Goal: Information Seeking & Learning: Understand process/instructions

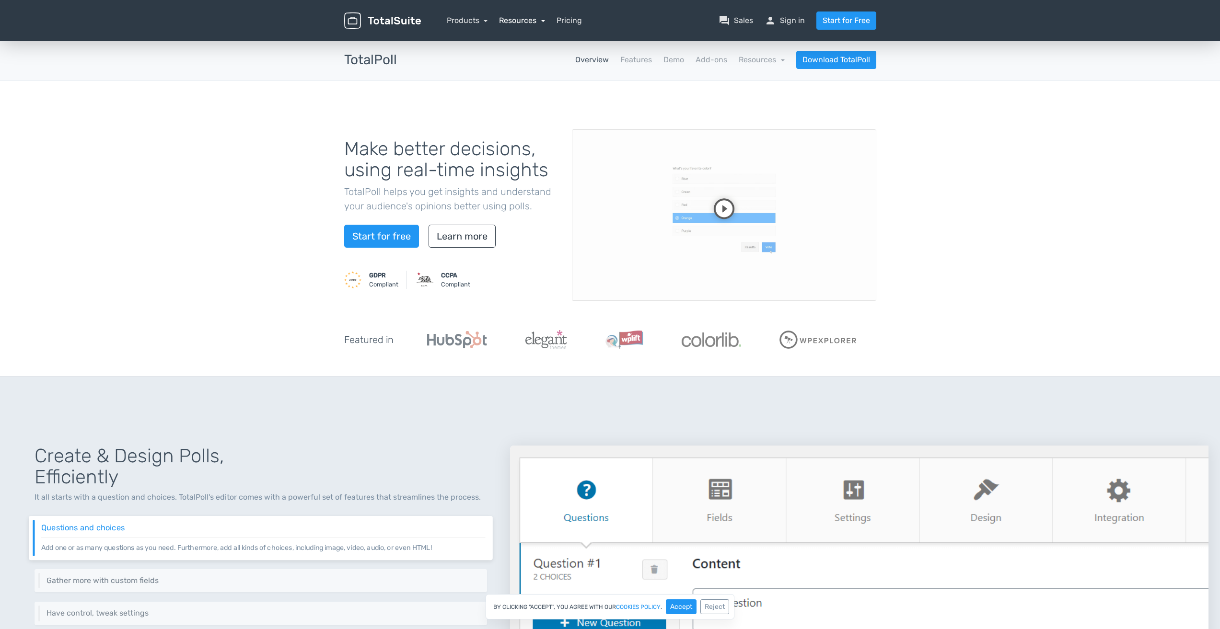
click at [513, 23] on link "Resources" at bounding box center [522, 20] width 46 height 9
click at [544, 77] on link "school Documentation" at bounding box center [549, 73] width 101 height 27
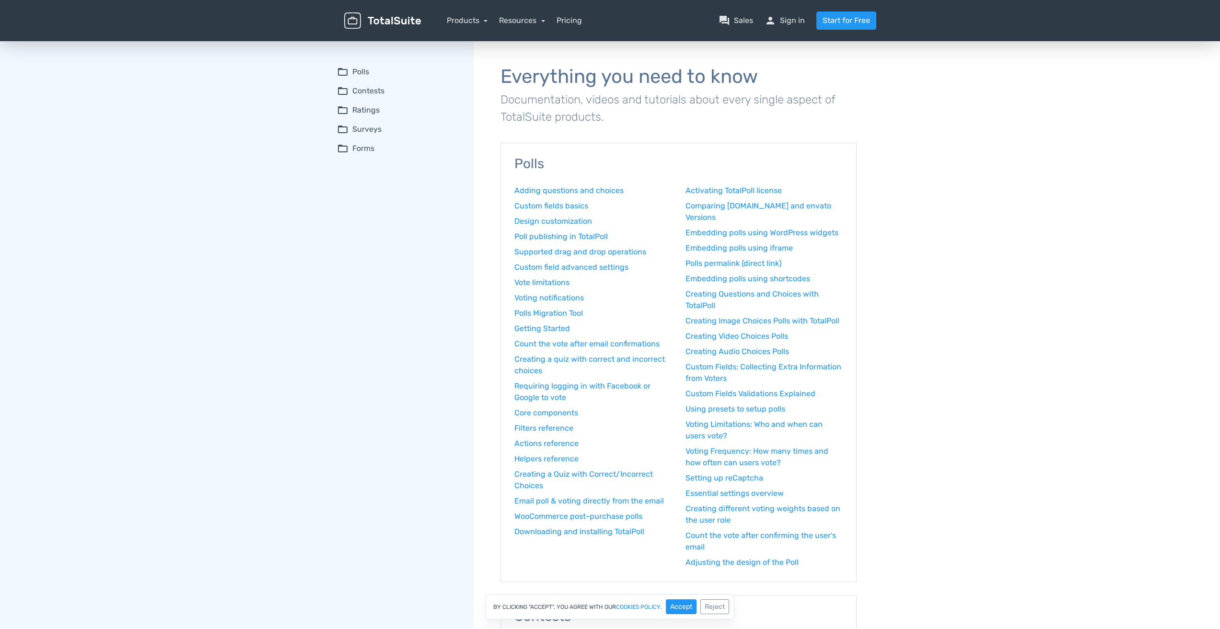
click at [376, 111] on summary "folder_open Ratings" at bounding box center [398, 110] width 123 height 12
click at [426, 130] on link "How to install TotalRating" at bounding box center [404, 129] width 111 height 10
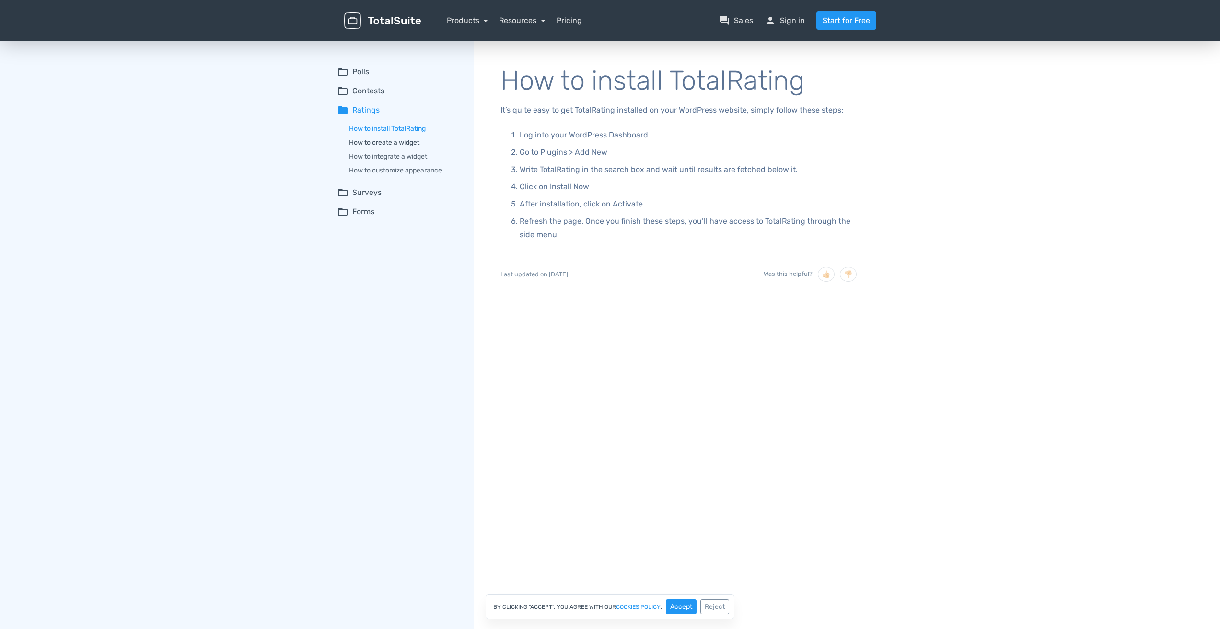
click at [415, 142] on link "How to create a widget" at bounding box center [404, 143] width 111 height 10
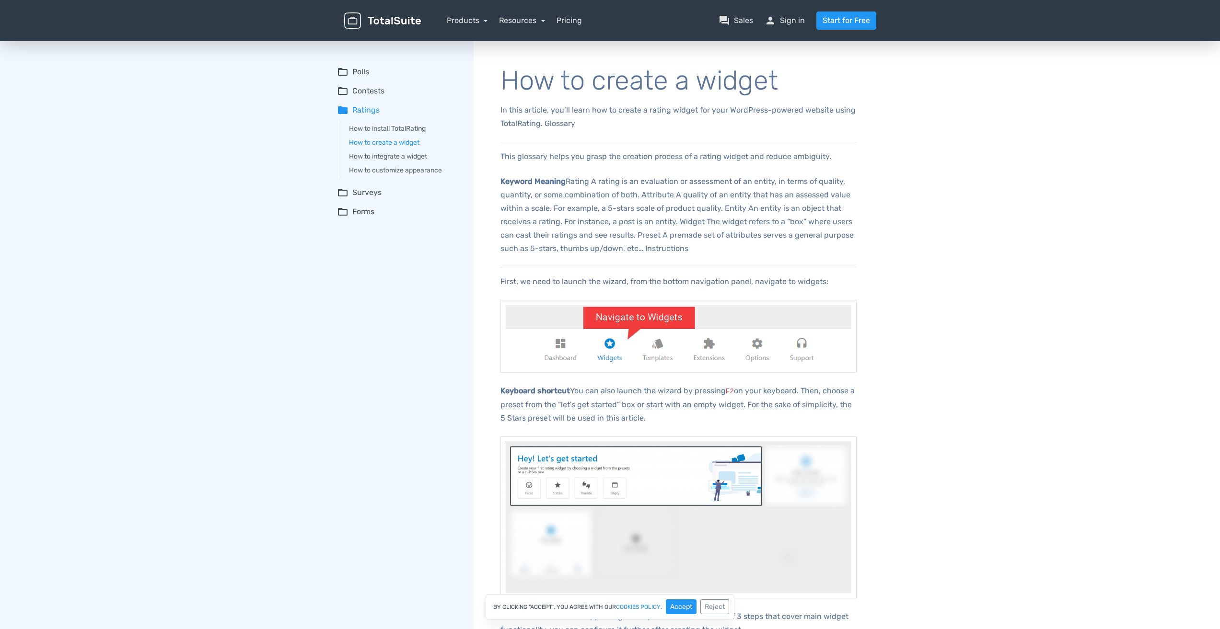
click at [356, 192] on summary "folder_open Surveys" at bounding box center [398, 193] width 123 height 12
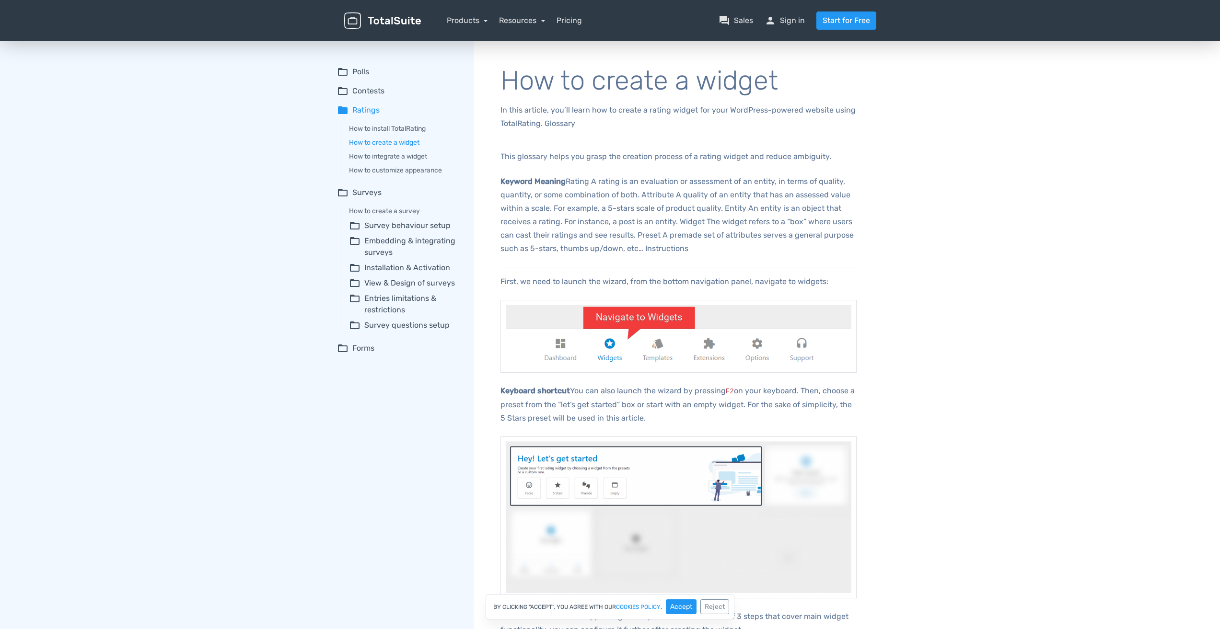
click at [359, 71] on summary "folder_open Polls" at bounding box center [398, 72] width 123 height 12
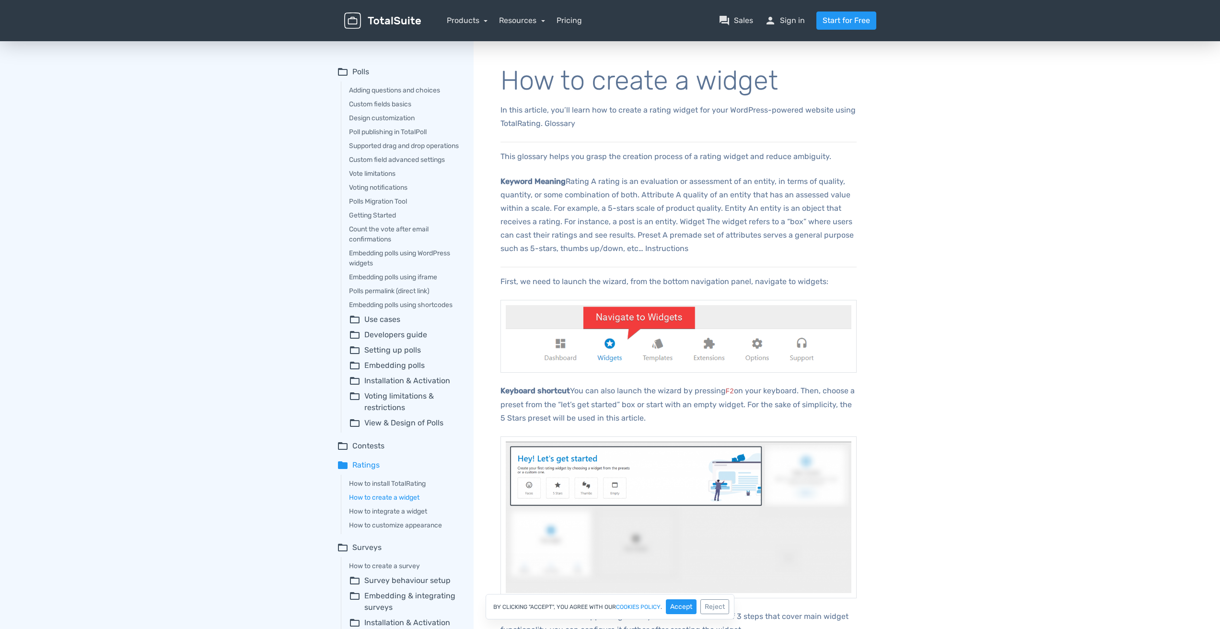
click at [405, 408] on summary "folder_open Voting limitations & restrictions" at bounding box center [404, 402] width 111 height 23
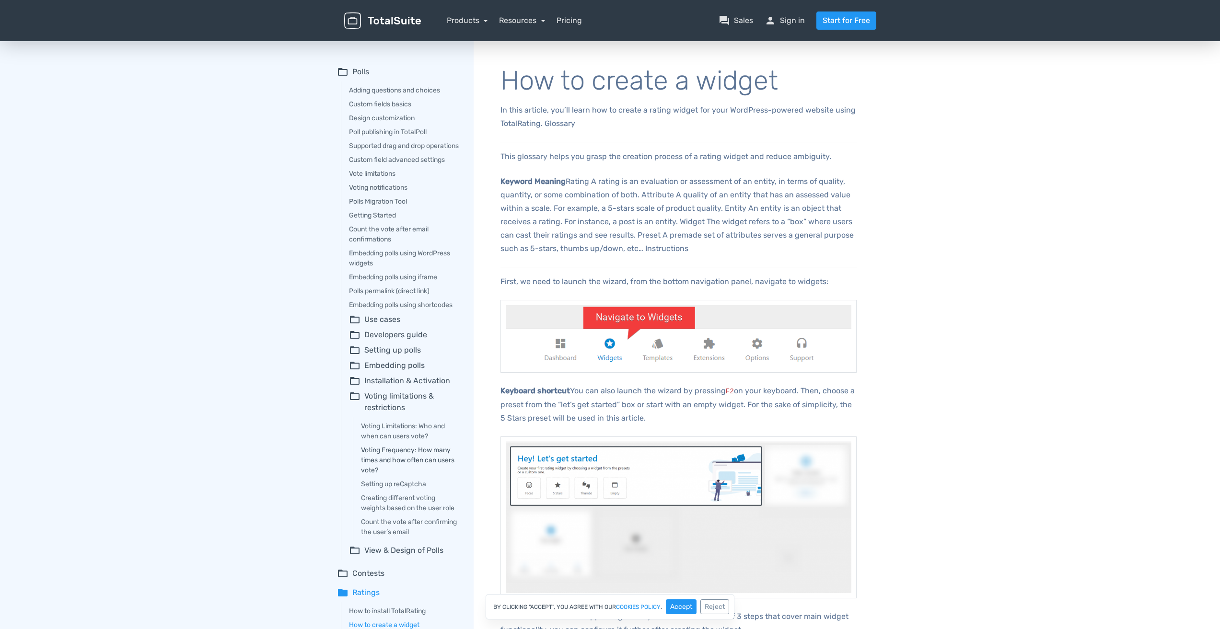
click at [414, 471] on link "Voting Frequency: How many times and how often can users vote?" at bounding box center [410, 460] width 99 height 30
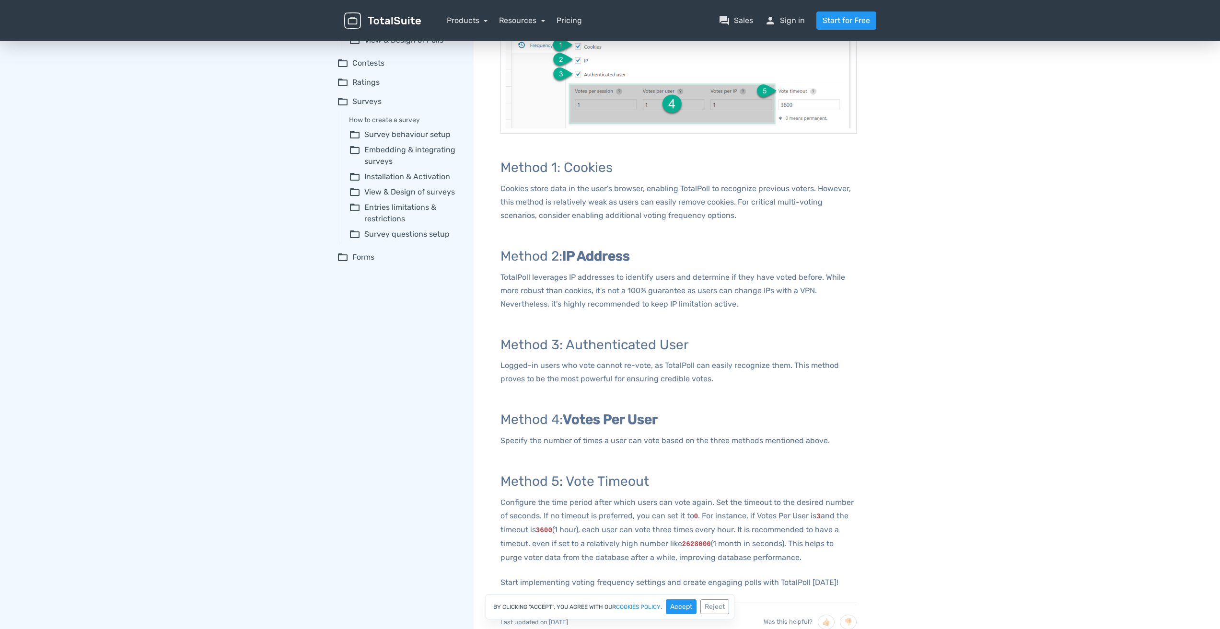
scroll to position [271, 0]
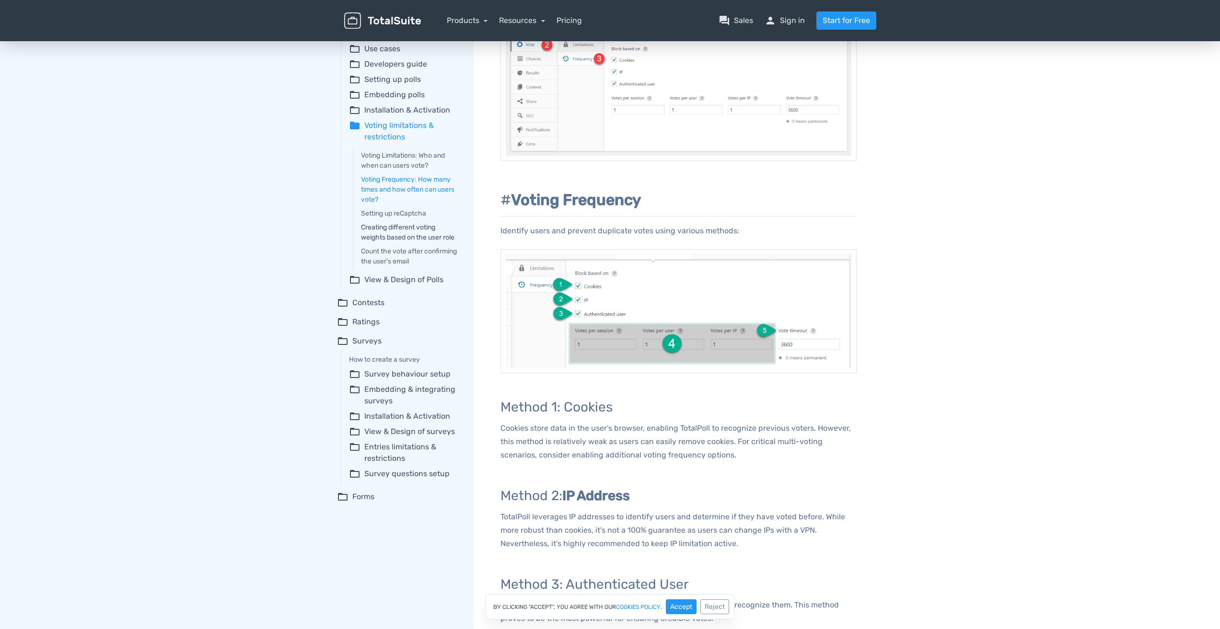
click at [439, 243] on link "Creating different voting weights based on the user role" at bounding box center [410, 232] width 99 height 20
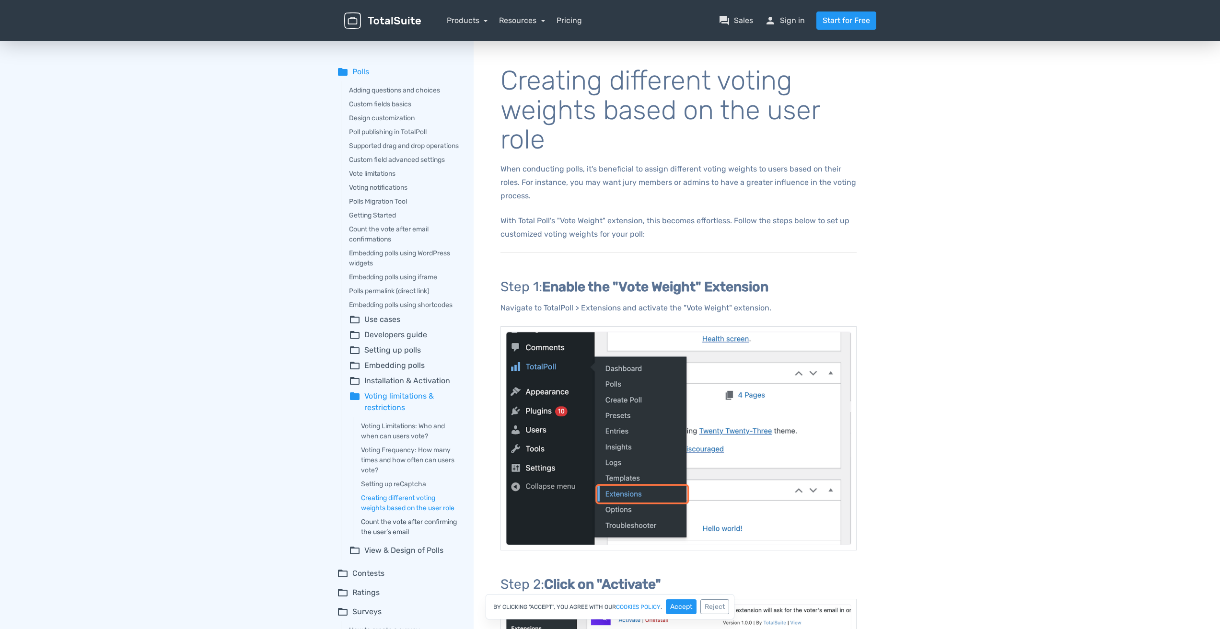
click at [428, 533] on link "Count the vote after confirming the user’s email" at bounding box center [410, 527] width 99 height 20
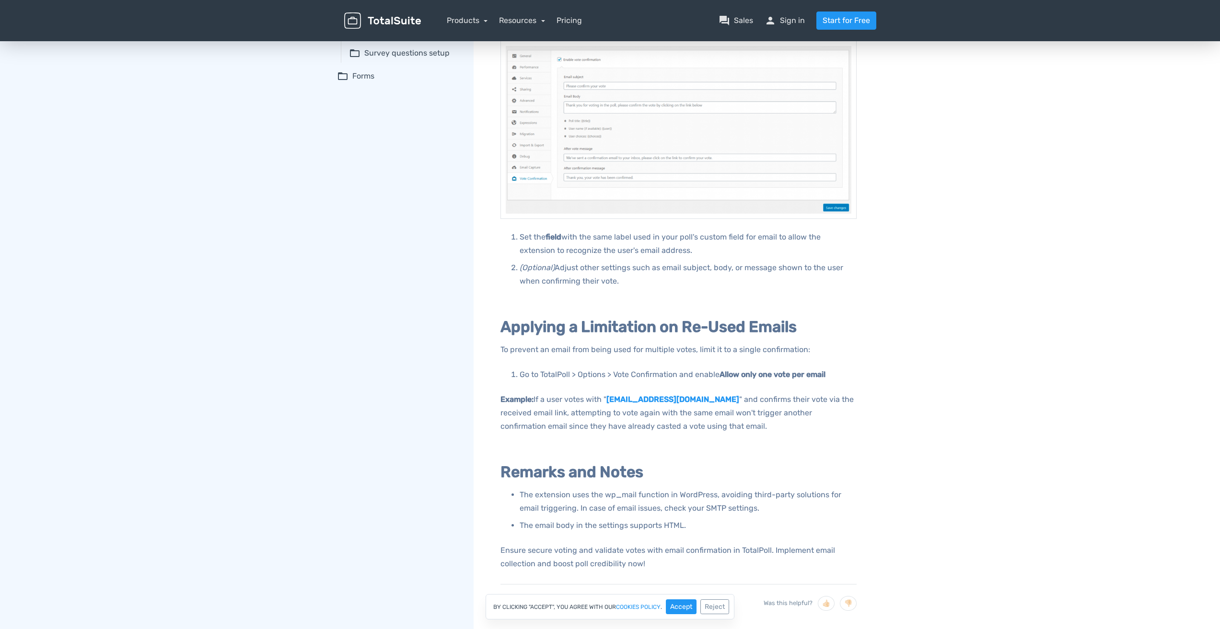
scroll to position [721, 0]
